Goal: Information Seeking & Learning: Learn about a topic

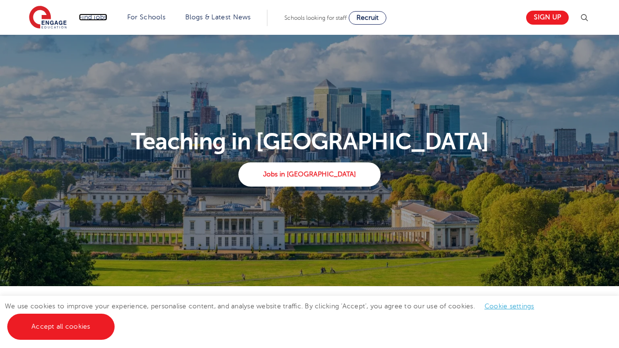
click at [87, 17] on link "Find jobs" at bounding box center [93, 17] width 29 height 7
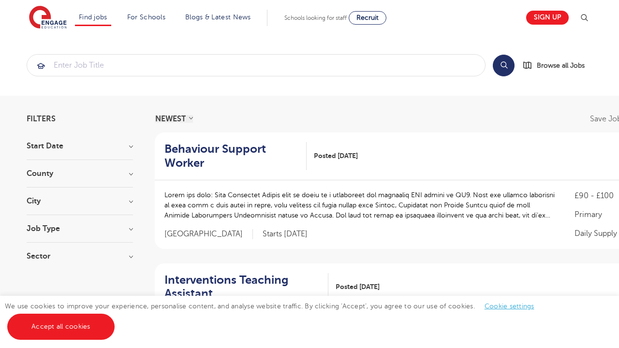
click at [0, 0] on link "All jobs" at bounding box center [0, 0] width 0 height 0
click at [0, 0] on link "Jobs by subject" at bounding box center [0, 0] width 0 height 0
click at [0, 0] on link "All jobs" at bounding box center [0, 0] width 0 height 0
click at [0, 0] on p "We have one of the UK's largest database. and with hundreds of jobs added every…" at bounding box center [0, 0] width 0 height 0
click at [81, 259] on h3 "Sector" at bounding box center [80, 256] width 106 height 8
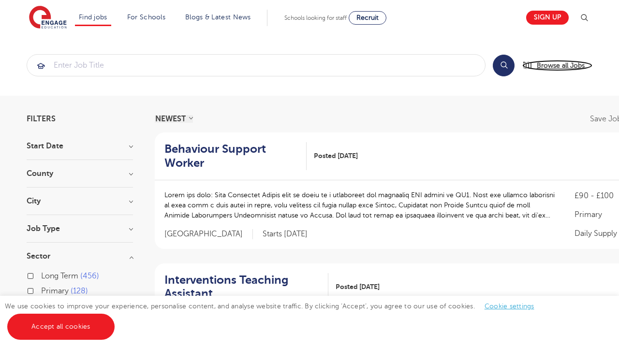
click at [560, 66] on span "Browse all Jobs" at bounding box center [561, 65] width 48 height 11
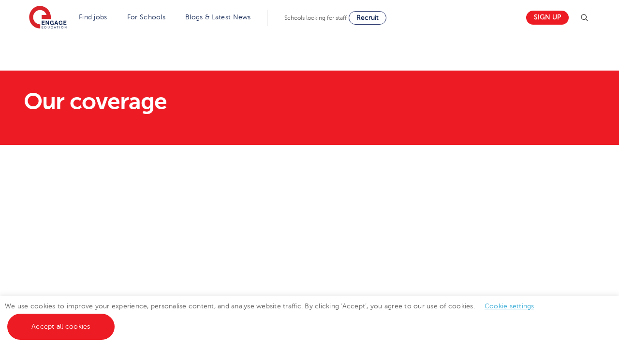
click at [93, 17] on link "Find jobs" at bounding box center [93, 17] width 29 height 7
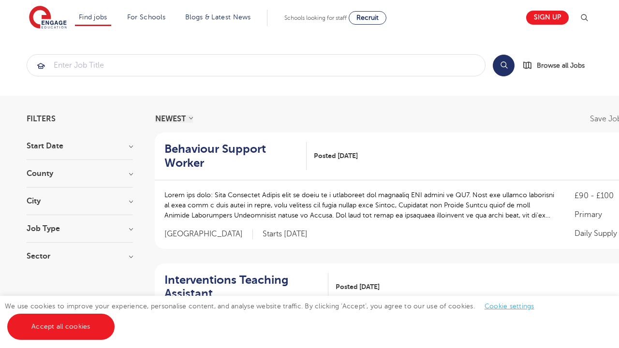
click at [59, 231] on h3 "Job Type" at bounding box center [80, 229] width 106 height 8
click at [75, 231] on h3 "Job Type" at bounding box center [80, 229] width 106 height 8
